Goal: Find contact information: Find contact information

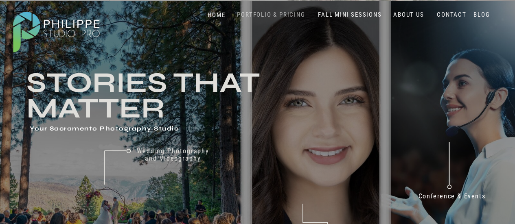
click at [275, 12] on nav "PORTFOLIO & PRICING" at bounding box center [271, 15] width 75 height 8
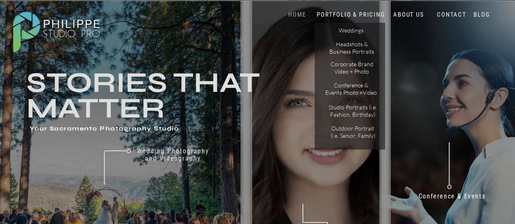
click at [295, 15] on nav "HOME" at bounding box center [297, 15] width 35 height 8
click at [336, 14] on nav "PORTFOLIO & PRICING" at bounding box center [351, 15] width 73 height 8
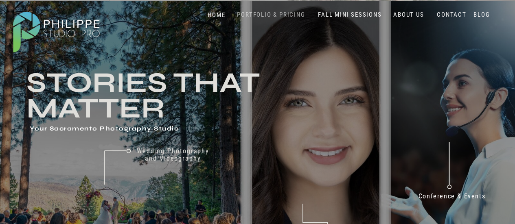
click at [275, 13] on nav "PORTFOLIO & PRICING" at bounding box center [271, 15] width 75 height 8
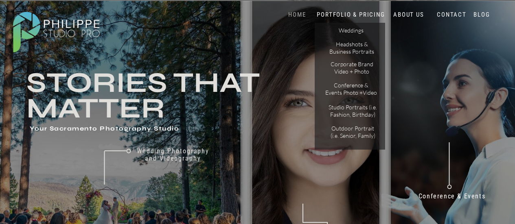
click at [299, 16] on nav "HOME" at bounding box center [297, 15] width 35 height 8
click at [180, 157] on nav "Wedding Photography and Videography" at bounding box center [173, 159] width 85 height 22
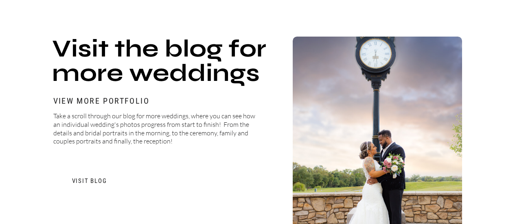
scroll to position [2444, 0]
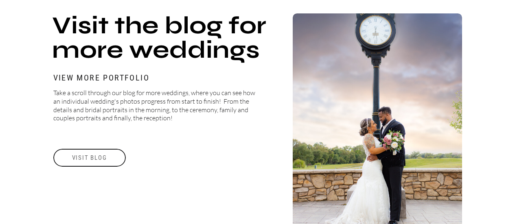
click at [96, 157] on h3 "visit blog" at bounding box center [89, 158] width 73 height 18
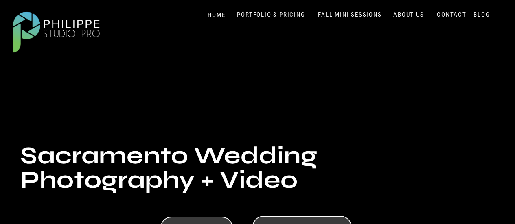
scroll to position [81, 0]
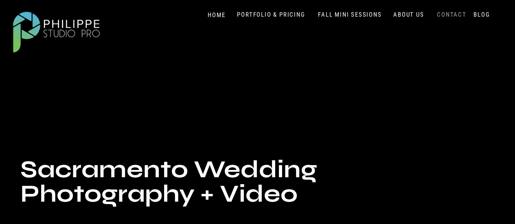
click at [442, 14] on nav "CONTACT" at bounding box center [451, 15] width 33 height 8
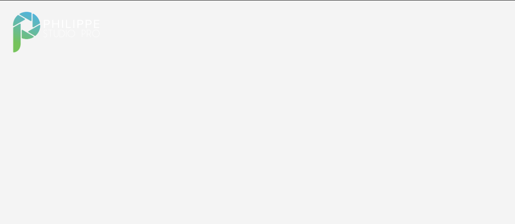
scroll to position [994, 0]
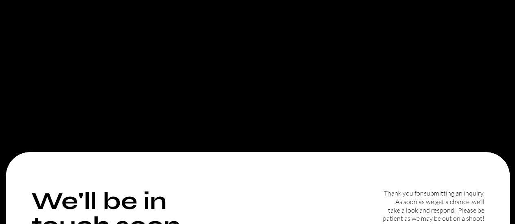
scroll to position [108, 0]
